Goal: Information Seeking & Learning: Learn about a topic

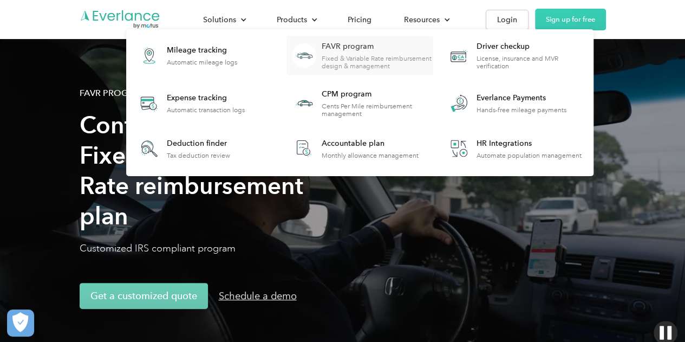
click at [356, 55] on div "Fixed & Variable Rate reimbursement design & management" at bounding box center [377, 62] width 111 height 15
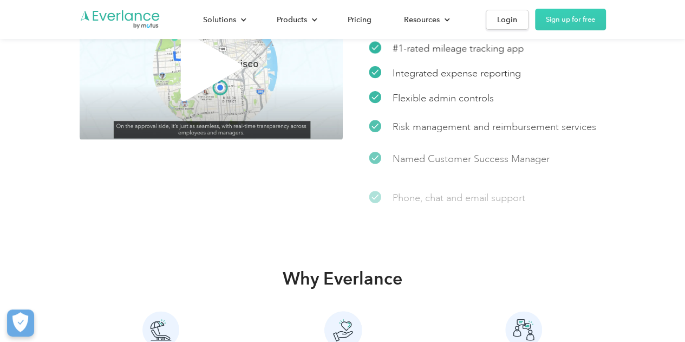
scroll to position [2437, 0]
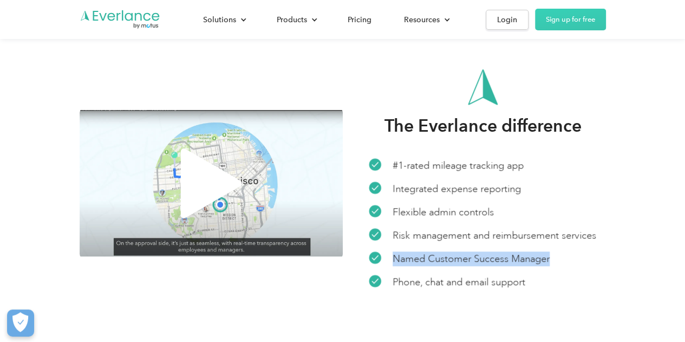
drag, startPoint x: 565, startPoint y: 255, endPoint x: 400, endPoint y: 259, distance: 165.2
click at [400, 259] on div "Named Customer Success Manager" at bounding box center [482, 258] width 227 height 15
copy p "Named Customer Success Manager"
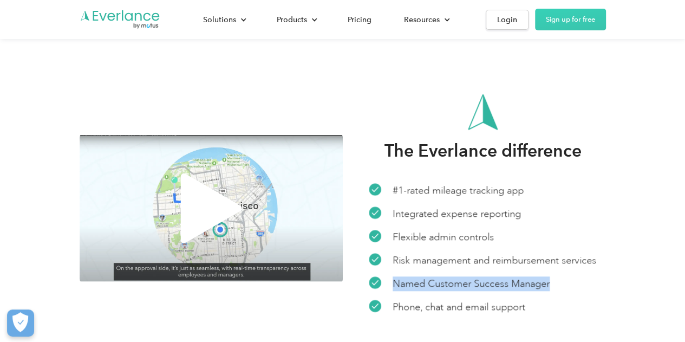
scroll to position [2545, 0]
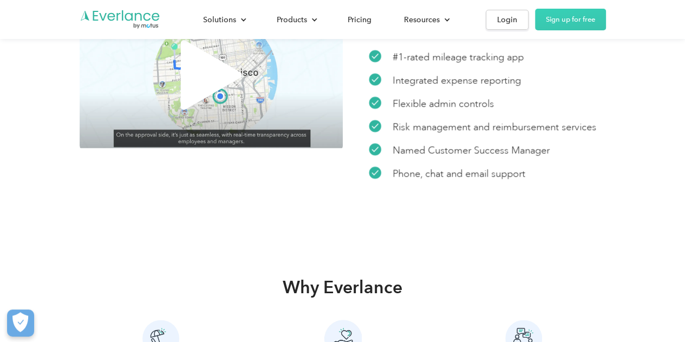
click at [522, 230] on div "The Everlance difference #1-rated mileage tracking app Integrated expense repor…" at bounding box center [342, 75] width 685 height 316
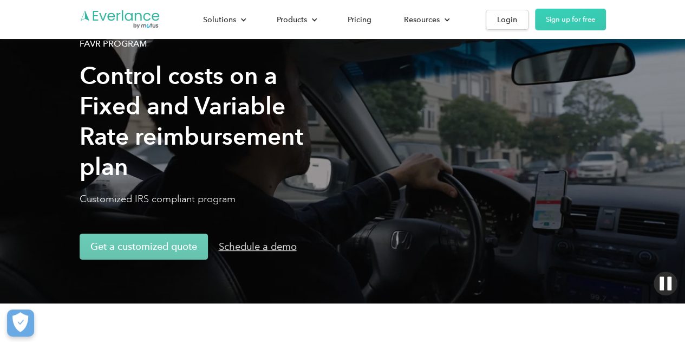
scroll to position [0, 0]
